Goal: Find specific page/section: Find specific page/section

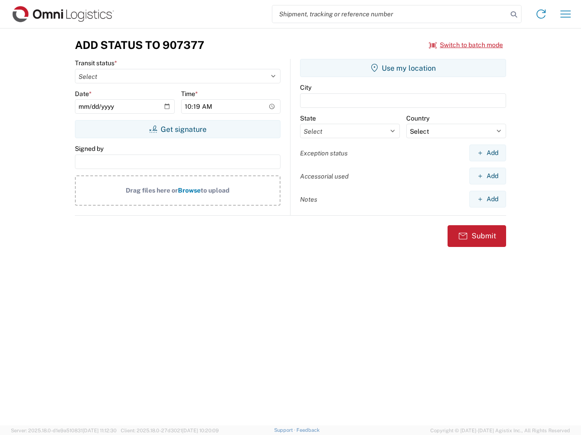
click at [390, 14] on input "search" at bounding box center [389, 13] width 235 height 17
click at [513, 15] on icon at bounding box center [513, 14] width 13 height 13
click at [541, 14] on icon at bounding box center [540, 14] width 15 height 15
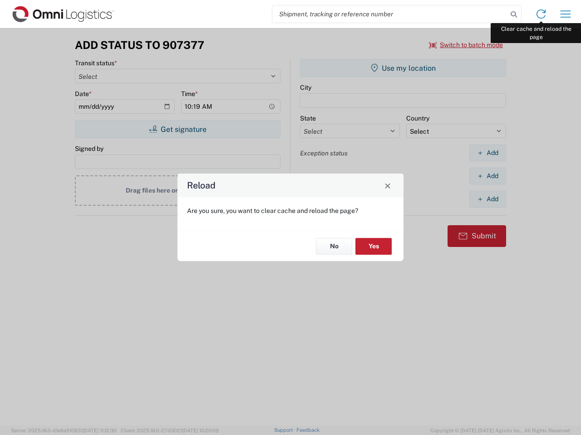
click at [565, 14] on div "Reload Are you sure, you want to clear cache and reload the page? No Yes" at bounding box center [290, 217] width 581 height 435
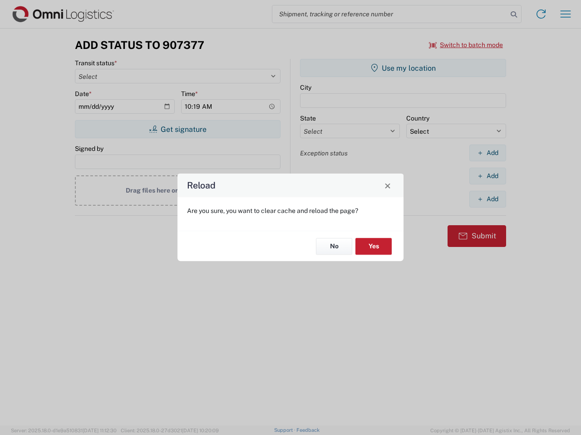
click at [466, 45] on div "Reload Are you sure, you want to clear cache and reload the page? No Yes" at bounding box center [290, 217] width 581 height 435
click at [177, 129] on div "Reload Are you sure, you want to clear cache and reload the page? No Yes" at bounding box center [290, 217] width 581 height 435
click at [403, 68] on div "Reload Are you sure, you want to clear cache and reload the page? No Yes" at bounding box center [290, 217] width 581 height 435
click at [487, 153] on div "Reload Are you sure, you want to clear cache and reload the page? No Yes" at bounding box center [290, 217] width 581 height 435
click at [487, 176] on div "Reload Are you sure, you want to clear cache and reload the page? No Yes" at bounding box center [290, 217] width 581 height 435
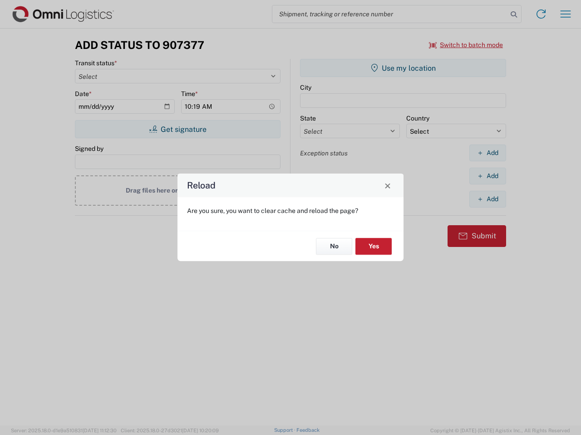
click at [487, 199] on div "Reload Are you sure, you want to clear cache and reload the page? No Yes" at bounding box center [290, 217] width 581 height 435
